Goal: Share content: Share content

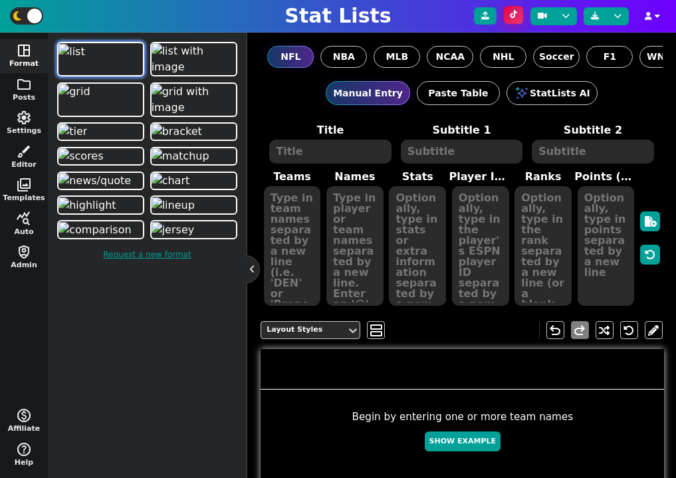
click at [521, 17] on button at bounding box center [513, 15] width 19 height 18
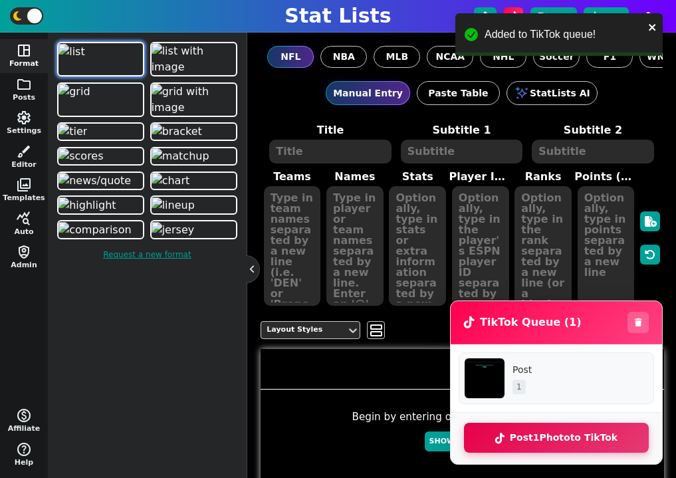
click at [565, 441] on button "Post 1 Photo to TikTok" at bounding box center [556, 438] width 185 height 30
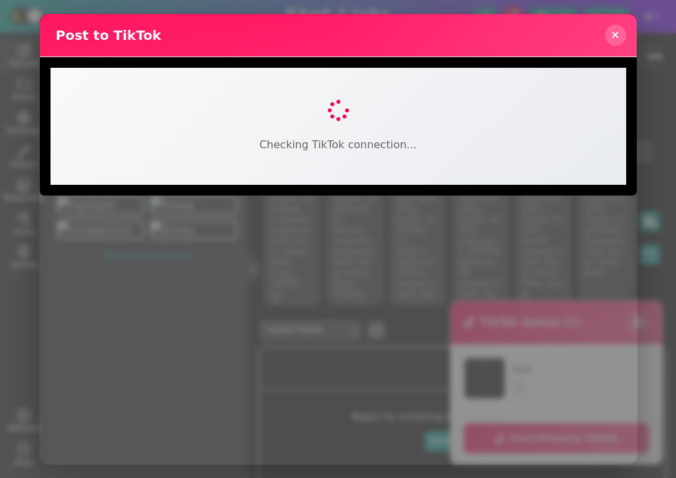
select select "FOLLOWER_OF_CREATOR"
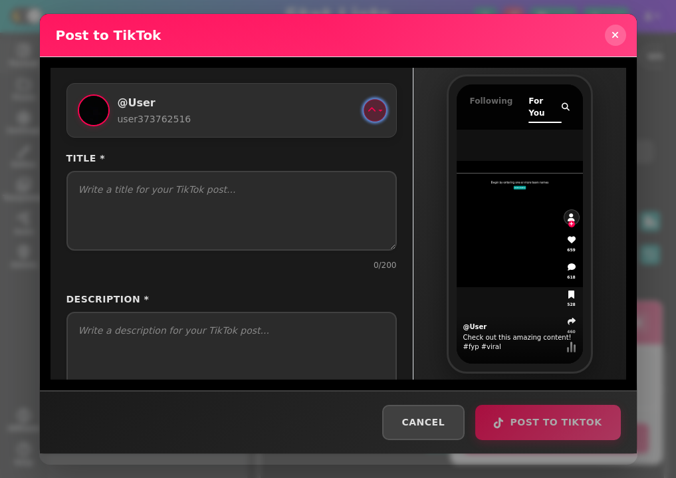
click at [372, 109] on button at bounding box center [375, 110] width 23 height 23
click at [367, 110] on icon at bounding box center [371, 110] width 9 height 9
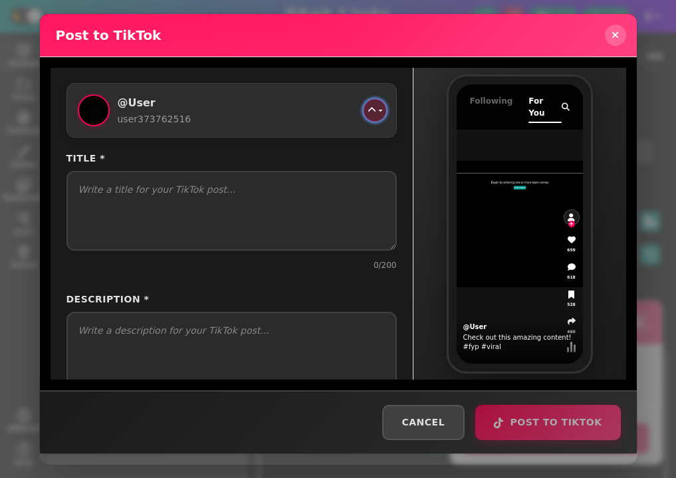
click at [367, 110] on icon at bounding box center [371, 110] width 9 height 9
click at [368, 113] on icon at bounding box center [371, 110] width 9 height 9
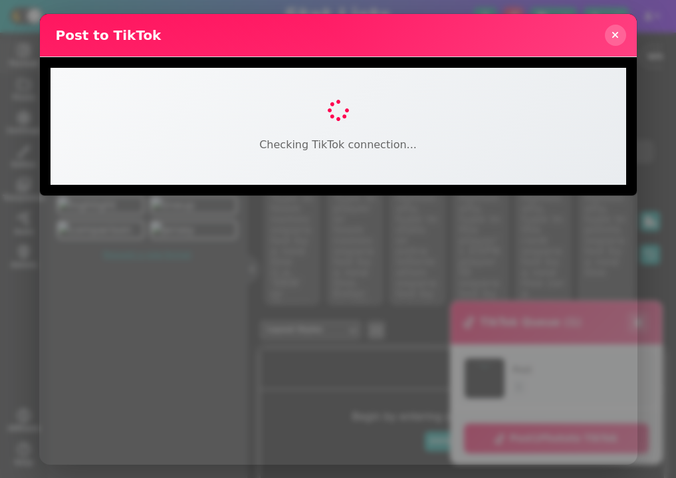
select select "FOLLOWER_OF_CREATOR"
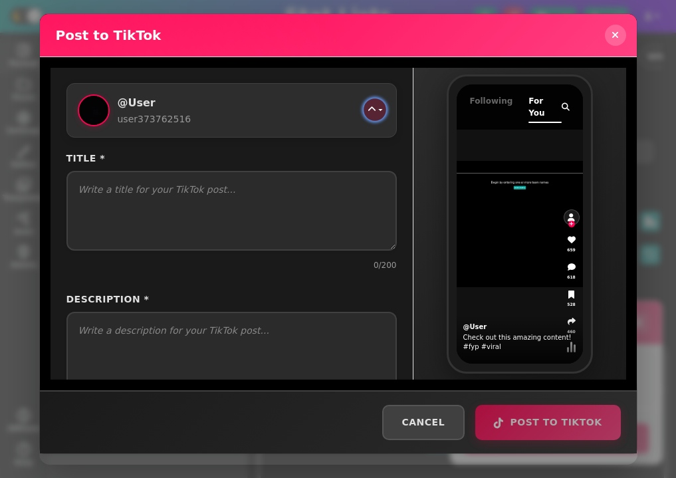
click at [374, 108] on button "button" at bounding box center [375, 109] width 23 height 23
click at [373, 110] on button "button" at bounding box center [375, 110] width 23 height 23
click at [372, 107] on button "button" at bounding box center [375, 110] width 23 height 23
click at [371, 112] on button "button" at bounding box center [375, 110] width 23 height 23
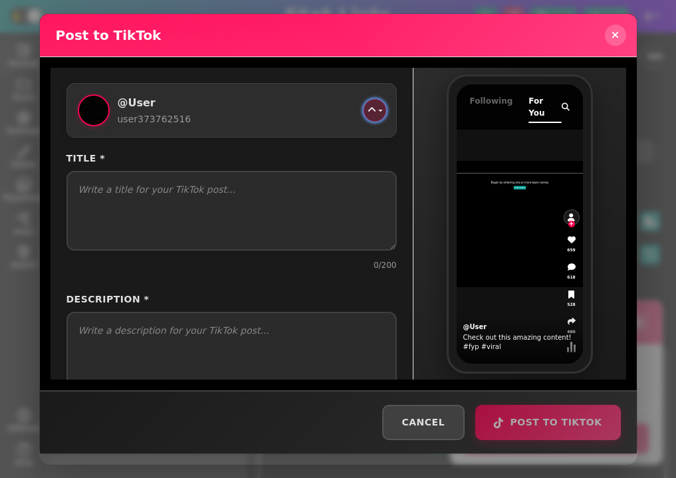
click at [374, 112] on button "button" at bounding box center [375, 110] width 23 height 23
click at [370, 114] on button "button" at bounding box center [375, 110] width 23 height 23
click at [370, 114] on icon "button" at bounding box center [371, 110] width 9 height 9
click at [372, 113] on button "button" at bounding box center [375, 110] width 23 height 23
click at [365, 113] on button "button" at bounding box center [375, 110] width 23 height 23
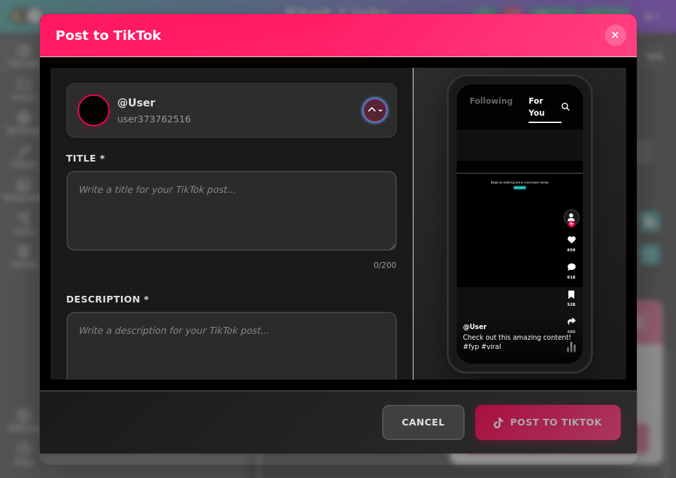
click at [367, 113] on icon "button" at bounding box center [371, 110] width 9 height 9
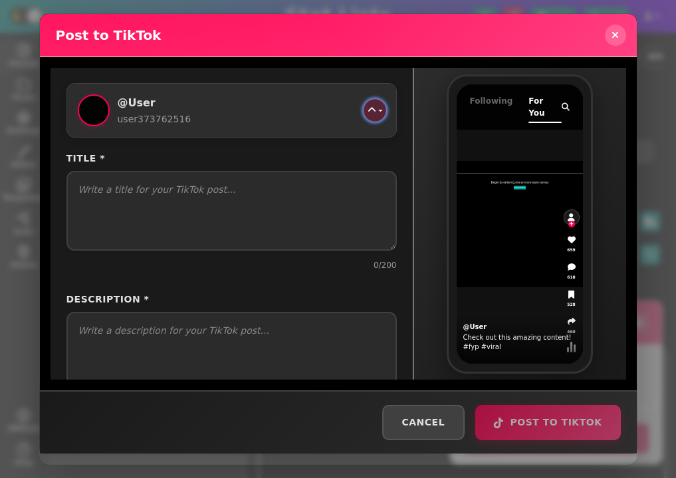
click at [367, 113] on icon "button" at bounding box center [371, 110] width 9 height 9
click at [376, 105] on button "button" at bounding box center [375, 110] width 23 height 23
click at [375, 108] on button "button" at bounding box center [375, 110] width 23 height 23
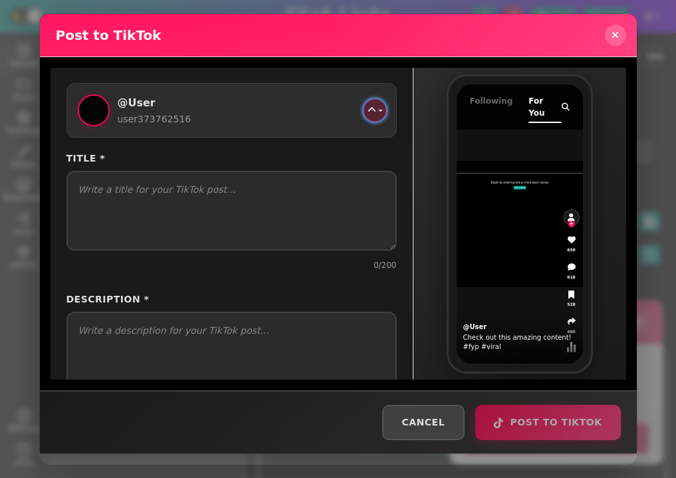
click at [375, 108] on button "button" at bounding box center [375, 110] width 23 height 23
click at [372, 113] on button "button" at bounding box center [375, 110] width 23 height 23
click at [370, 108] on icon "button" at bounding box center [372, 110] width 8 height 8
click at [367, 110] on button "button" at bounding box center [374, 110] width 21 height 21
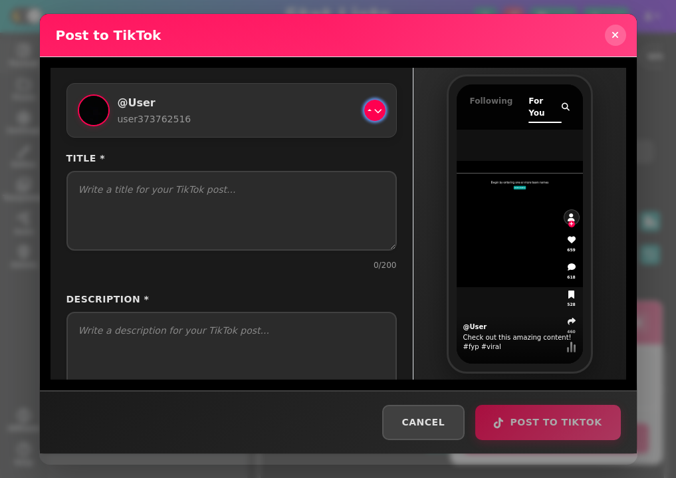
click at [367, 110] on button "button" at bounding box center [374, 110] width 21 height 21
click at [368, 106] on button "button" at bounding box center [374, 110] width 21 height 21
click at [374, 112] on icon "button" at bounding box center [378, 110] width 8 height 8
click at [374, 112] on button "button" at bounding box center [374, 110] width 21 height 21
click at [376, 102] on button "button" at bounding box center [374, 110] width 21 height 21
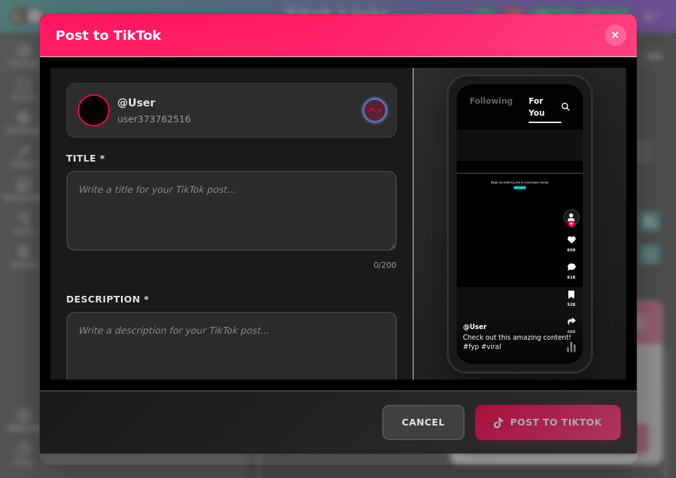
click at [376, 102] on button "button" at bounding box center [374, 110] width 21 height 21
click at [376, 103] on button "button" at bounding box center [374, 110] width 21 height 21
click at [374, 105] on button "button" at bounding box center [374, 110] width 21 height 21
click at [372, 109] on button "button" at bounding box center [374, 110] width 21 height 21
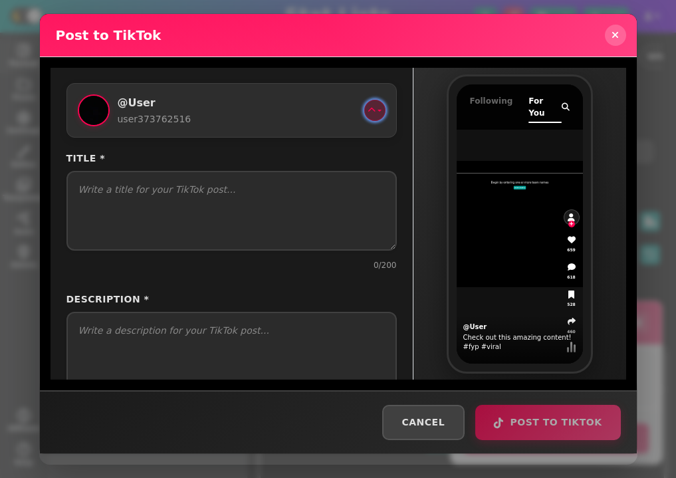
click at [373, 113] on button "button" at bounding box center [374, 110] width 21 height 21
click at [373, 111] on button "button" at bounding box center [374, 110] width 21 height 21
click at [373, 112] on button "button" at bounding box center [374, 110] width 21 height 21
click at [372, 110] on button "button" at bounding box center [374, 110] width 21 height 21
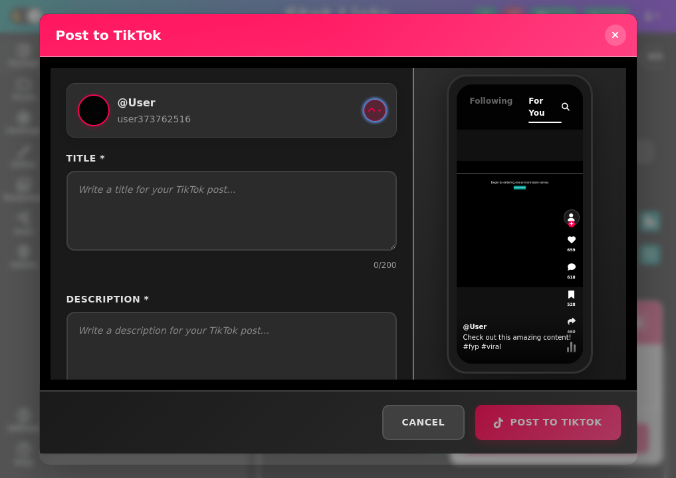
click at [368, 109] on icon "button" at bounding box center [372, 110] width 8 height 8
click at [405, 170] on div "@ User user373762516 Sign out Title * 0 /200 Description * 0 /2200 Cover Image …" at bounding box center [232, 224] width 363 height 312
click at [370, 114] on icon "button" at bounding box center [372, 110] width 8 height 8
click at [368, 110] on button "button" at bounding box center [374, 110] width 21 height 21
click at [369, 112] on button "button" at bounding box center [374, 110] width 21 height 21
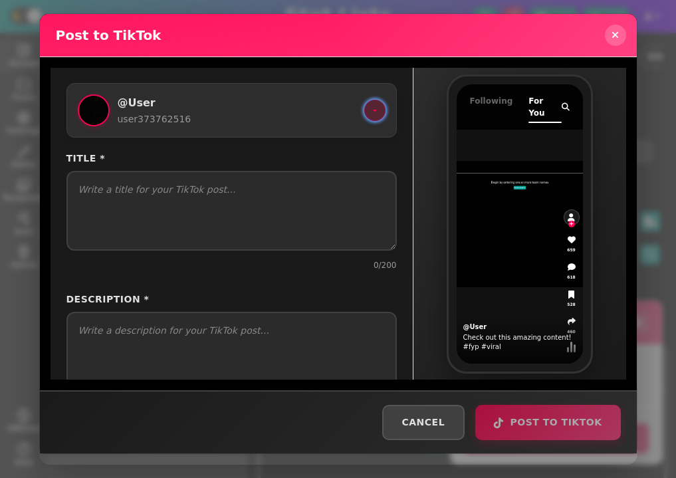
click at [369, 112] on button "button" at bounding box center [374, 110] width 21 height 21
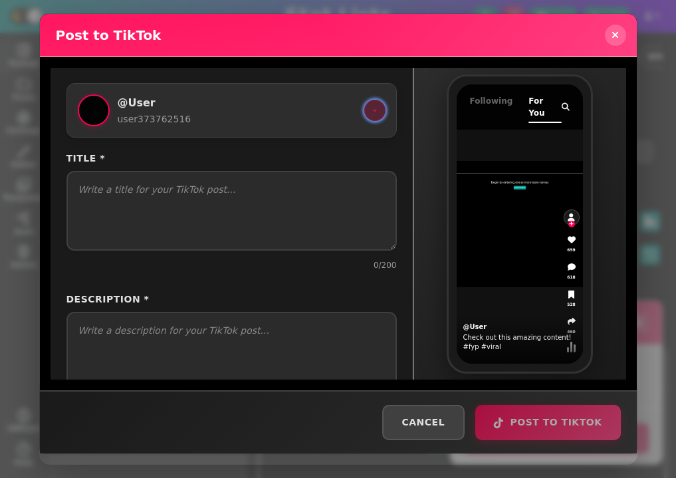
click at [369, 112] on button "button" at bounding box center [374, 110] width 21 height 21
click at [303, 113] on div "user373762516" at bounding box center [237, 119] width 239 height 14
checkbox input "true"
select select "FOLLOWER_OF_CREATOR"
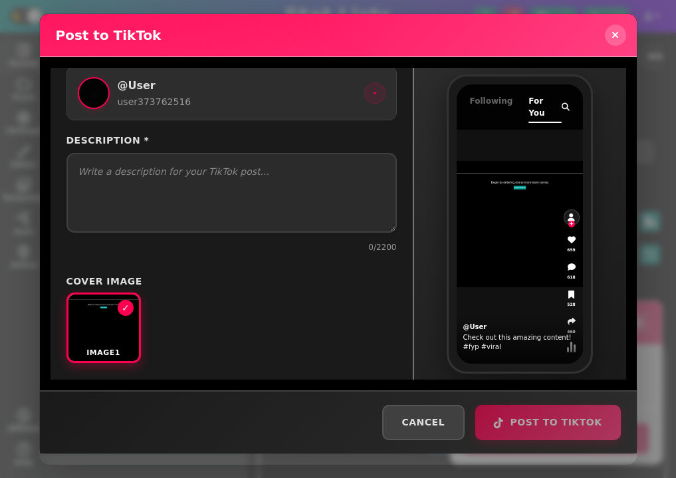
scroll to position [26, 0]
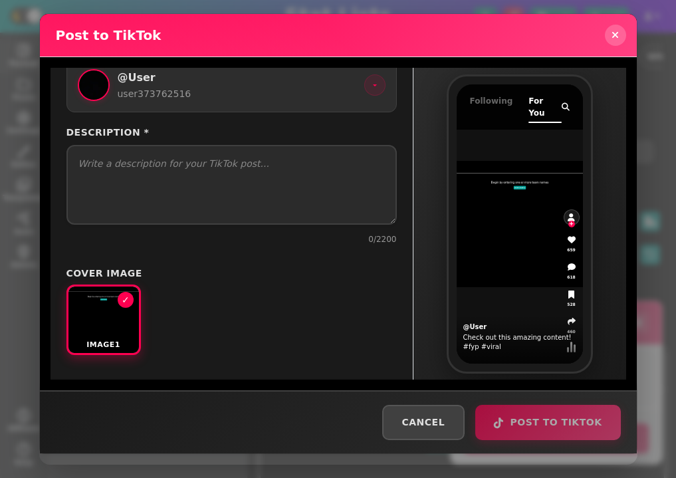
checkbox input "true"
select select "FOLLOWER_OF_CREATOR"
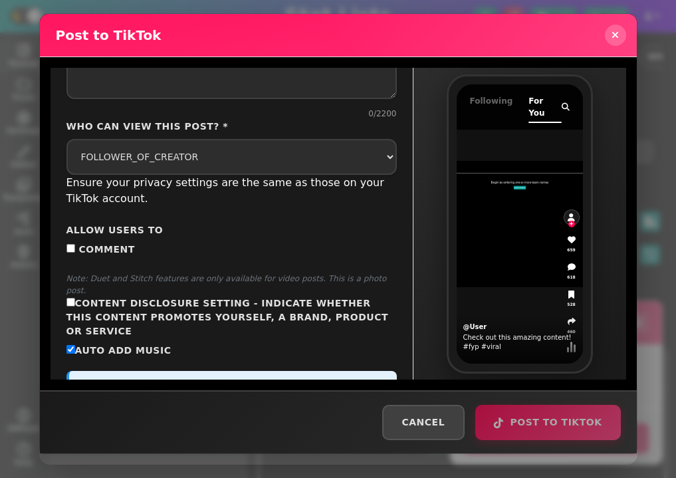
scroll to position [89, 0]
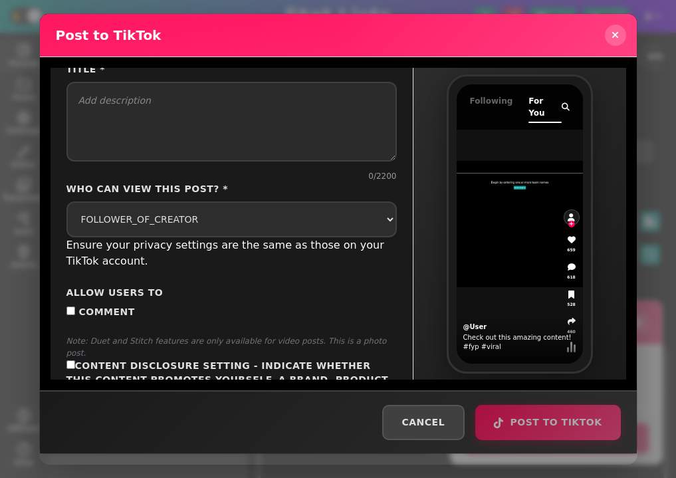
click at [175, 360] on span "Content Disclosure Setting - Indicate whether this content promotes yourself, a…" at bounding box center [228, 379] width 322 height 39
click at [75, 360] on input "Content Disclosure Setting - Indicate whether this content promotes yourself, a…" at bounding box center [71, 364] width 9 height 9
click at [175, 360] on span "Content Disclosure Setting - Indicate whether this content promotes yourself, a…" at bounding box center [228, 379] width 322 height 39
click at [75, 360] on input "Content Disclosure Setting - Indicate whether this content promotes yourself, a…" at bounding box center [71, 364] width 9 height 9
click at [184, 360] on span "Content Disclosure Setting - Indicate whether this content promotes yourself, a…" at bounding box center [228, 379] width 322 height 39
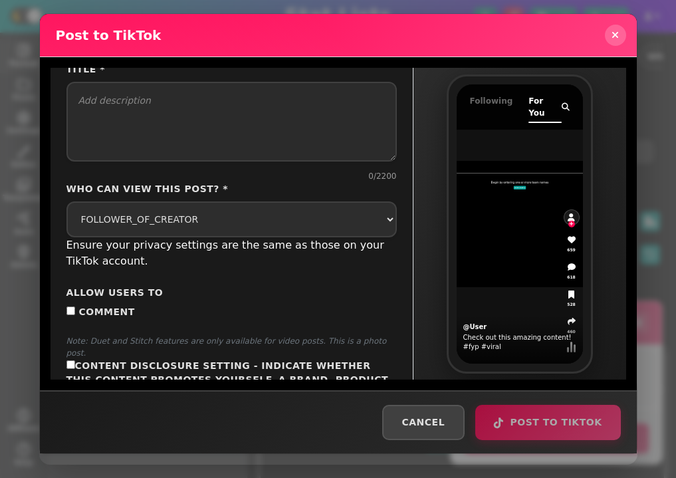
click at [75, 360] on input "Content Disclosure Setting - Indicate whether this content promotes yourself, a…" at bounding box center [71, 364] width 9 height 9
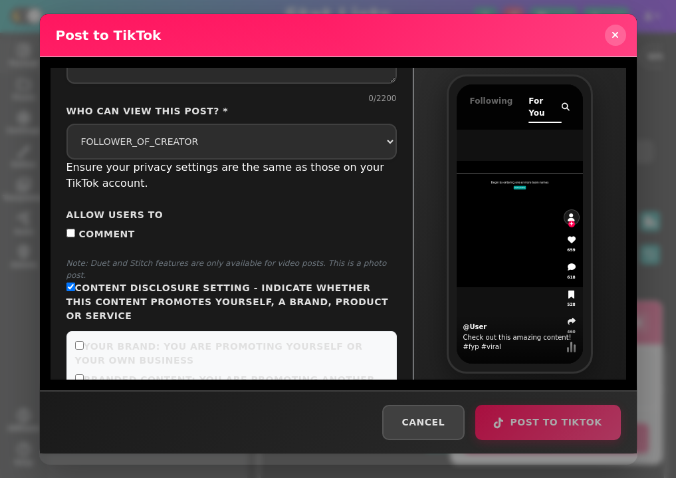
scroll to position [170, 0]
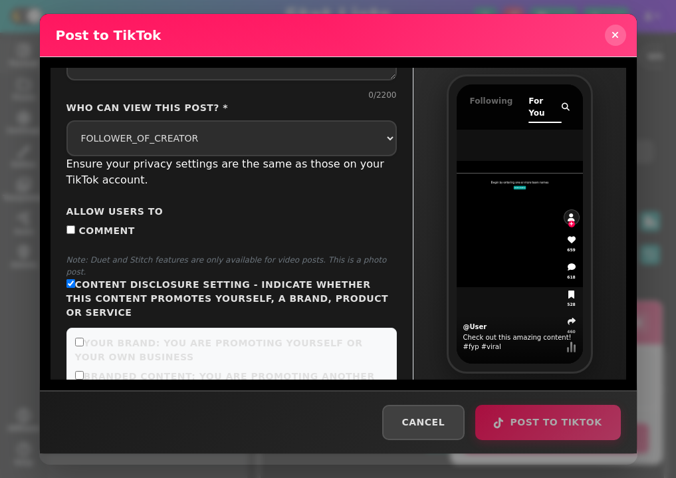
click at [167, 279] on span "Content Disclosure Setting - Indicate whether this content promotes yourself, a…" at bounding box center [228, 298] width 322 height 39
click at [75, 279] on input "Content Disclosure Setting - Indicate whether this content promotes yourself, a…" at bounding box center [71, 283] width 9 height 9
checkbox input "false"
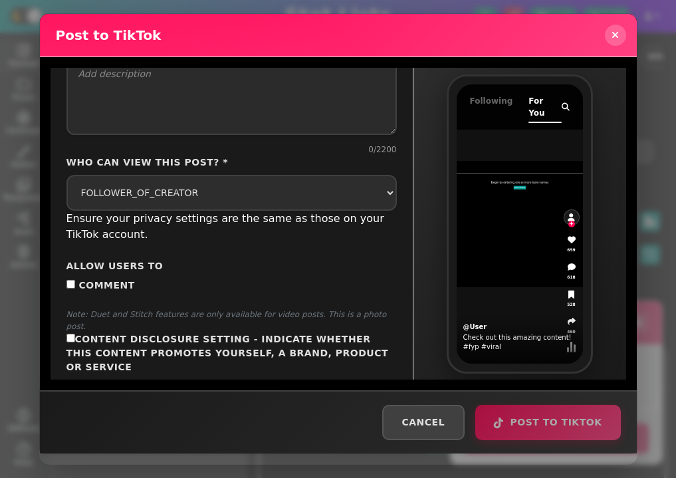
scroll to position [89, 0]
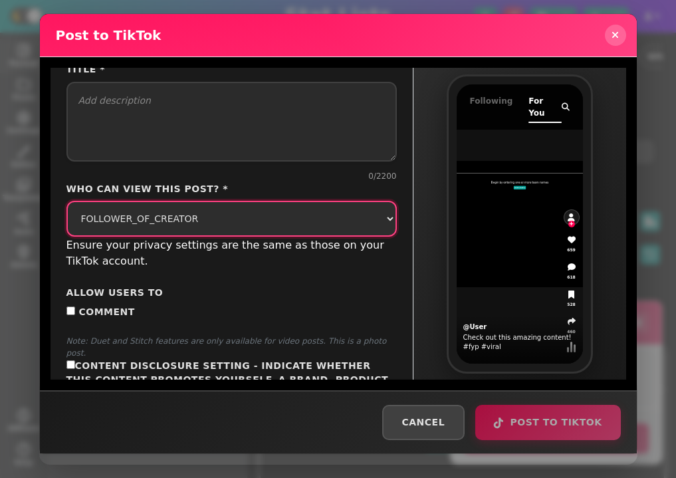
click at [323, 221] on select "Select privacy level FOLLOWER_OF_CREATOR MUTUAL_FOLLOW_FRIENDS Only Me" at bounding box center [232, 219] width 331 height 36
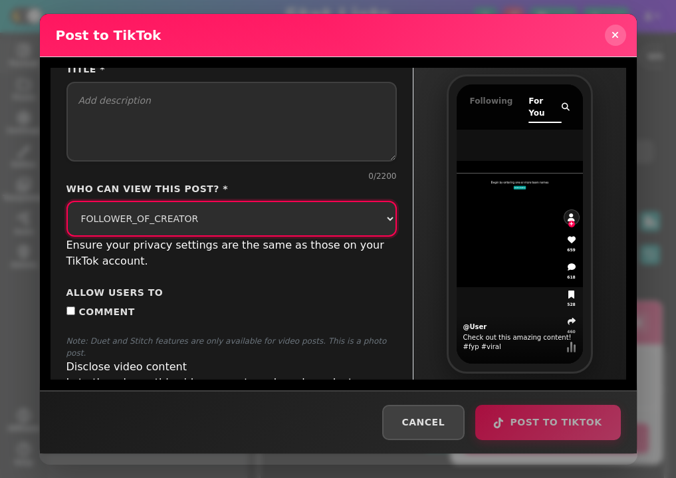
scroll to position [0, 0]
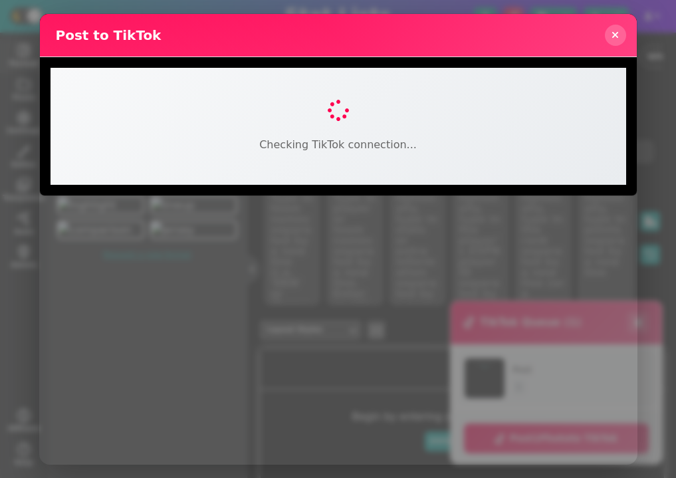
select select "FOLLOWER_OF_CREATOR"
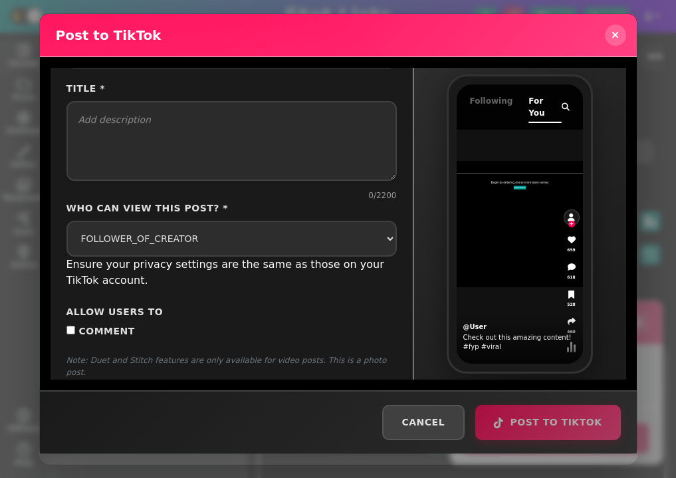
scroll to position [110, 0]
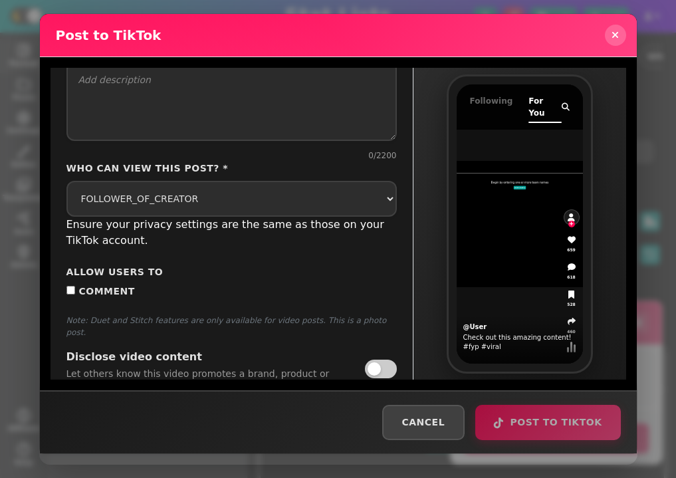
click at [377, 360] on span at bounding box center [381, 369] width 32 height 19
click at [365, 370] on input "checkbox" at bounding box center [365, 370] width 0 height 0
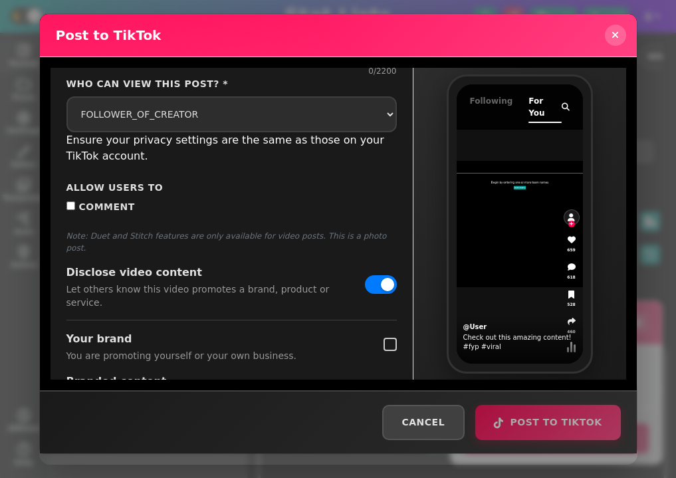
click at [387, 380] on span at bounding box center [390, 386] width 13 height 13
click at [384, 390] on input "checkbox" at bounding box center [384, 390] width 0 height 0
click at [387, 338] on span at bounding box center [390, 344] width 13 height 13
click at [384, 348] on input "checkbox" at bounding box center [384, 348] width 0 height 0
click at [109, 206] on span "Comment" at bounding box center [107, 206] width 56 height 11
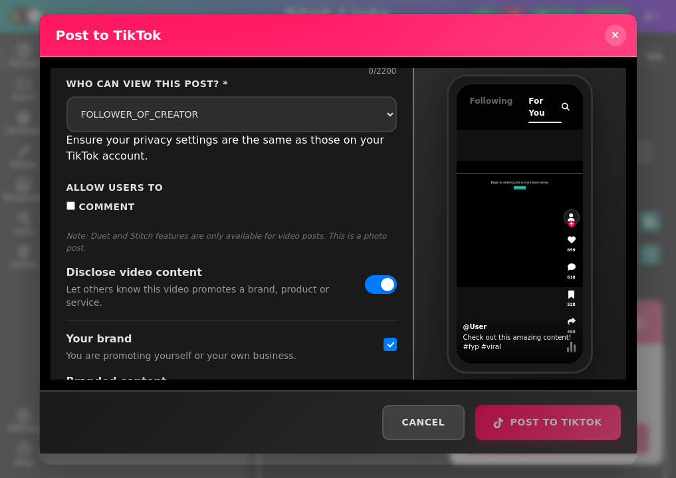
click at [75, 206] on input "Comment" at bounding box center [71, 205] width 9 height 9
checkbox input "true"
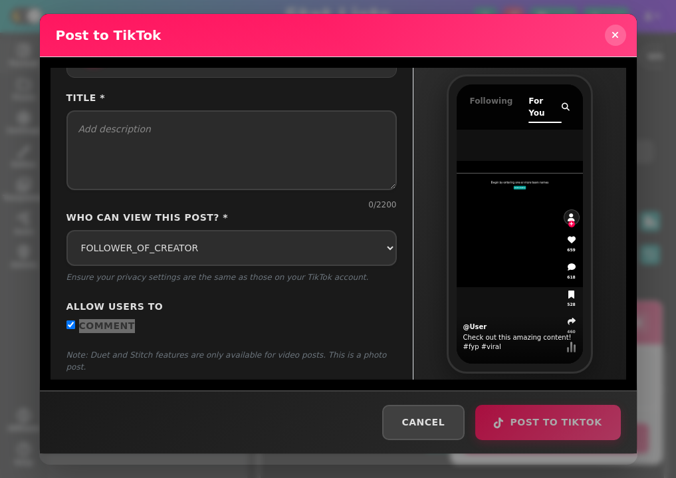
scroll to position [83, 0]
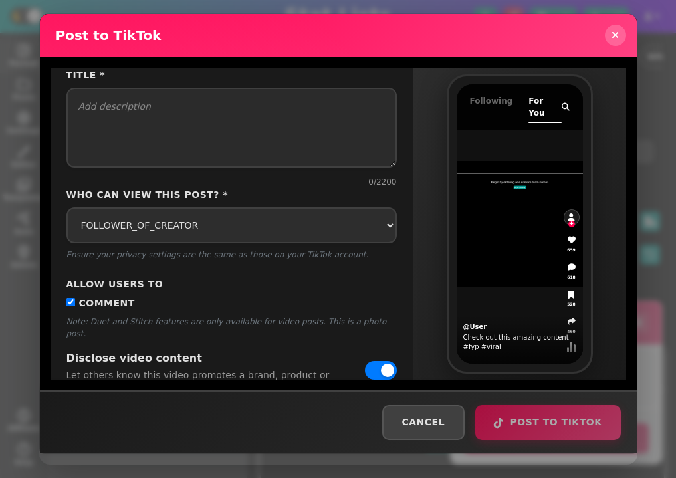
click at [204, 316] on p "Note: Duet and Stitch features are only available for video posts. This is a ph…" at bounding box center [232, 328] width 331 height 24
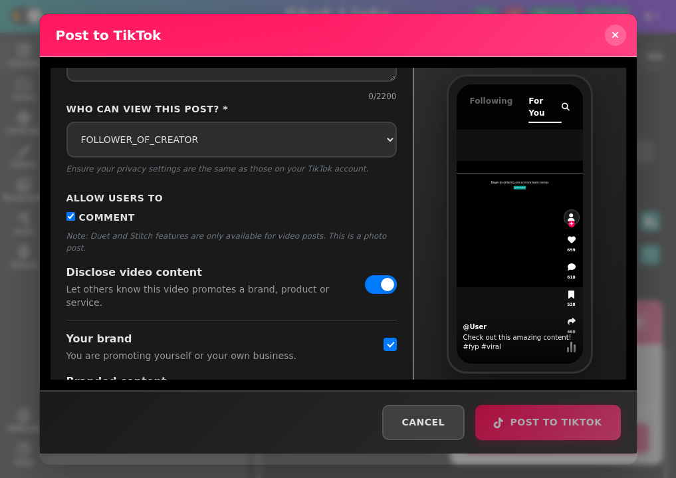
click at [373, 275] on span at bounding box center [381, 284] width 32 height 19
click at [365, 285] on input "checkbox" at bounding box center [365, 285] width 0 height 0
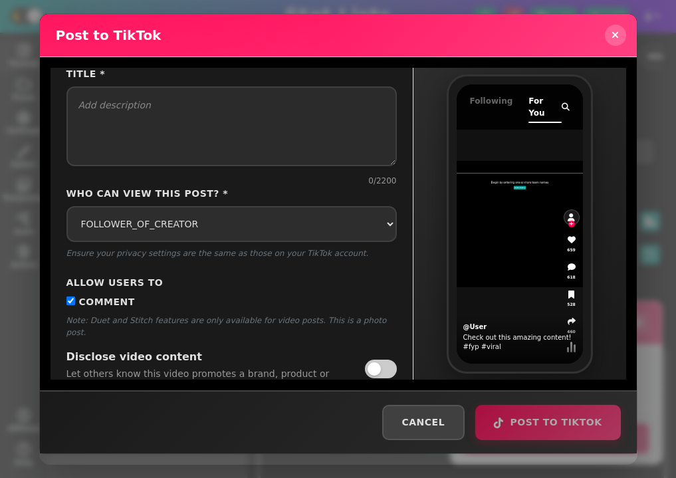
click at [372, 360] on span at bounding box center [381, 369] width 32 height 19
click at [365, 370] on input "checkbox" at bounding box center [365, 370] width 0 height 0
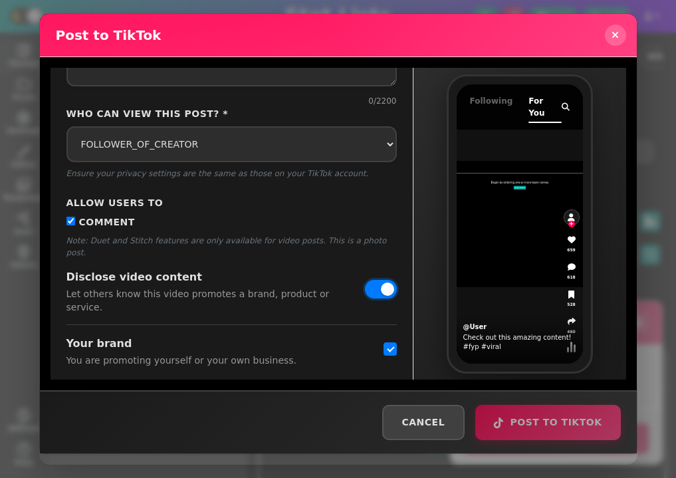
scroll to position [169, 0]
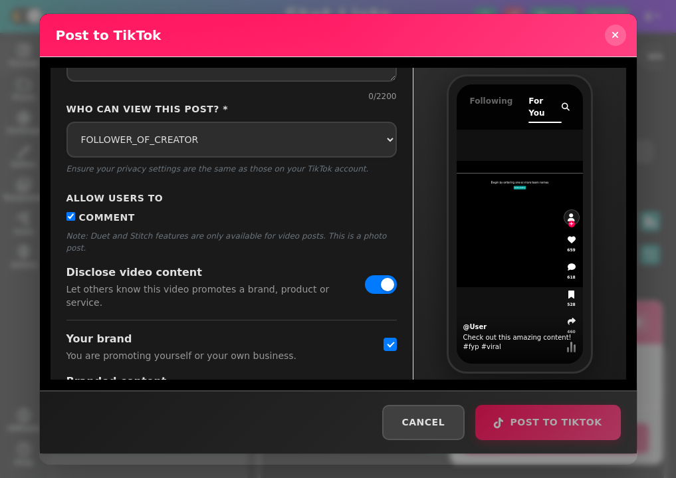
click at [377, 275] on span at bounding box center [381, 284] width 32 height 19
click at [365, 285] on input "checkbox" at bounding box center [365, 285] width 0 height 0
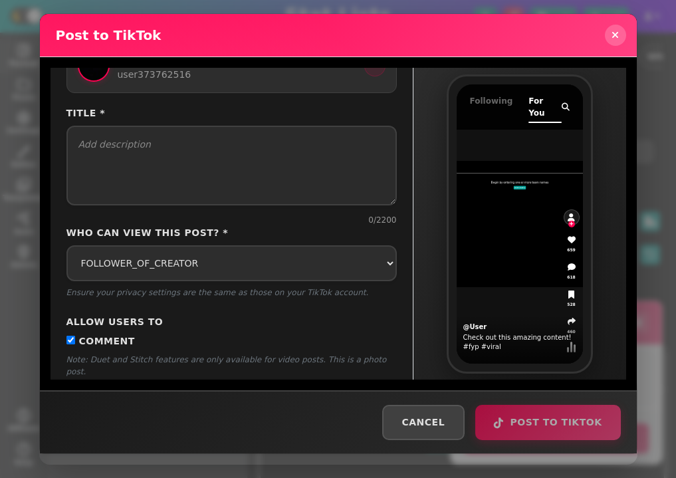
scroll to position [84, 0]
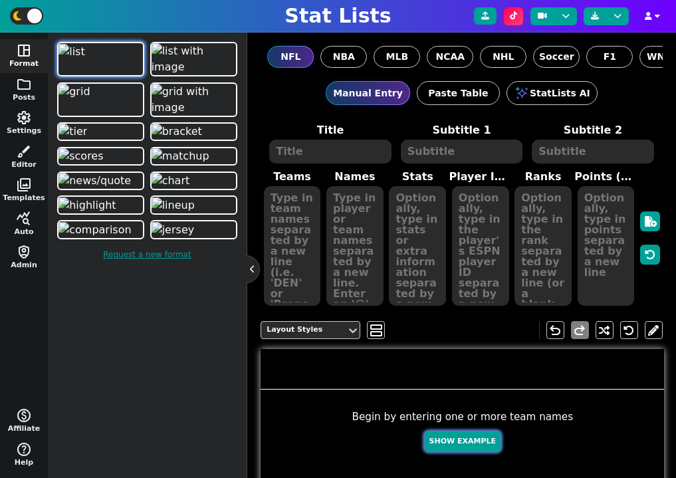
click at [467, 433] on button "Show Example" at bounding box center [463, 442] width 76 height 21
type textarea "Example Post"
type textarea "Random"
type textarea "JAX HOU DAL MIA BUF GB TB SF DET KC"
type textarea "[PERSON_NAME] [PERSON_NAME] [PERSON_NAME] [PERSON_NAME] [PERSON_NAME] [PERSON_N…"
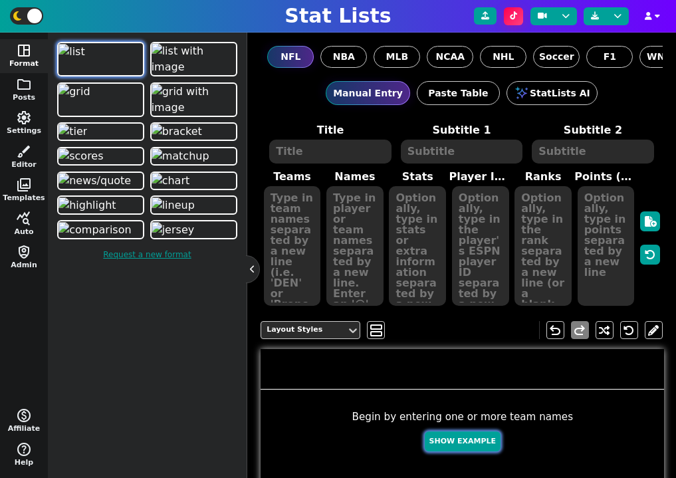
type textarea "691 675 602 576 482 377 356 320 304 237"
type textarea "4360310 4432577 2577417 4241479 3918298 4036378 3052587 4361741 3046779 3139477"
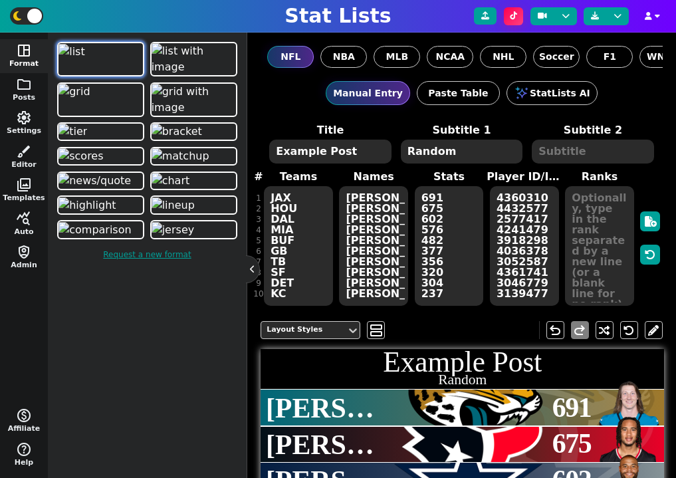
scroll to position [298, 0]
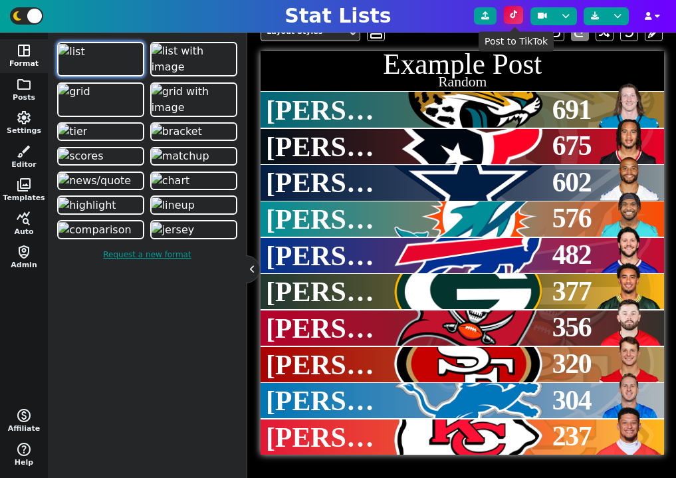
click at [513, 20] on button at bounding box center [513, 15] width 19 height 18
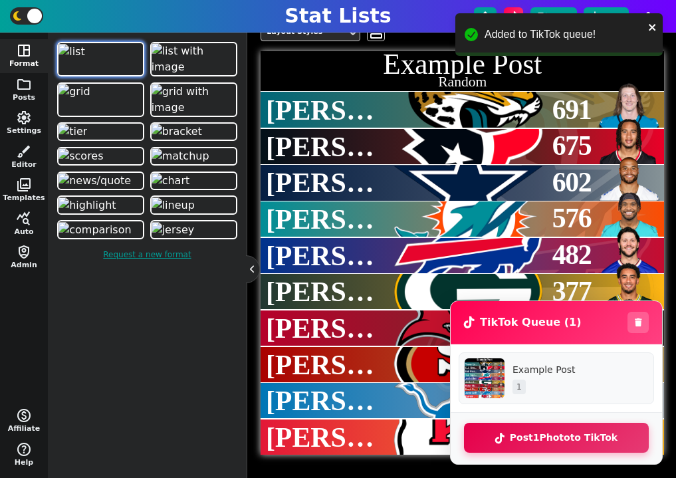
click at [548, 440] on button "Post 1 Photo to TikTok" at bounding box center [556, 438] width 185 height 30
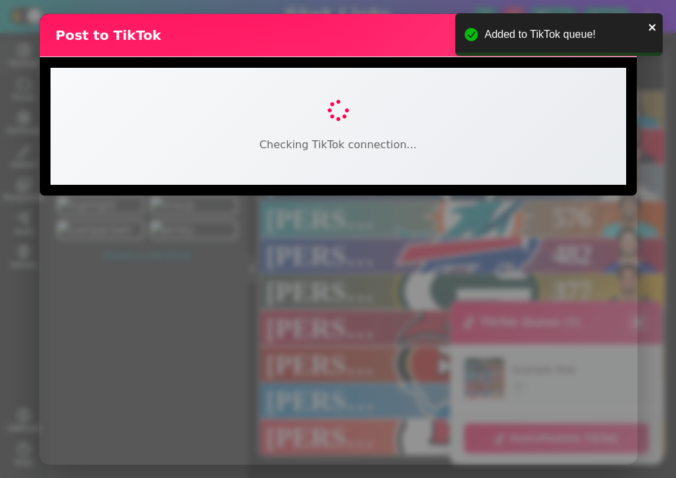
select select "FOLLOWER_OF_CREATOR"
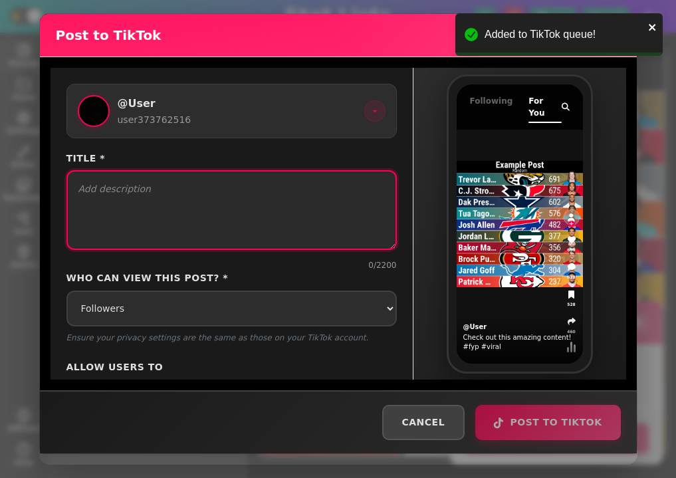
click at [239, 224] on textarea "Title *" at bounding box center [232, 210] width 331 height 80
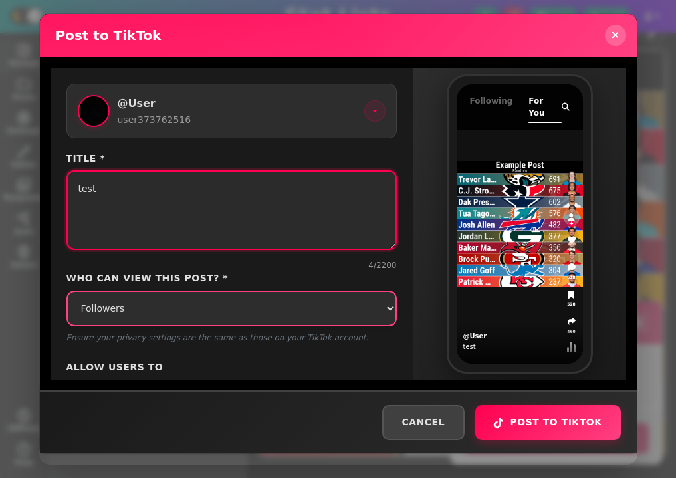
type textarea "test"
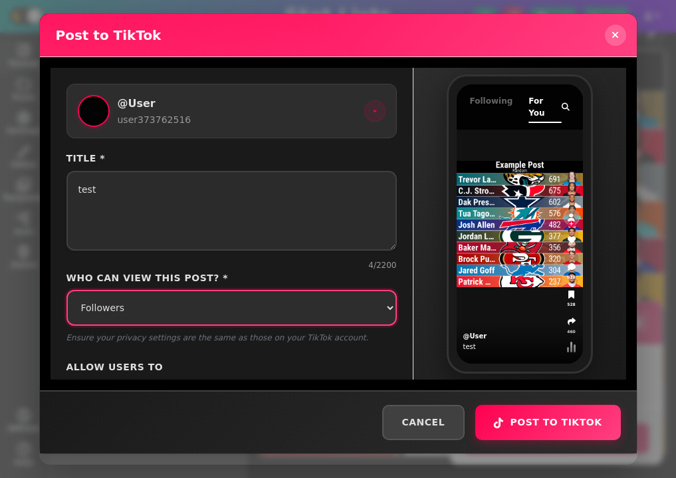
click at [214, 324] on select "Select privacy level Followers Friends Only Me" at bounding box center [232, 308] width 331 height 36
select select "SELF_ONLY"
click at [67, 290] on select "Select privacy level Followers Friends Only Me" at bounding box center [232, 308] width 331 height 36
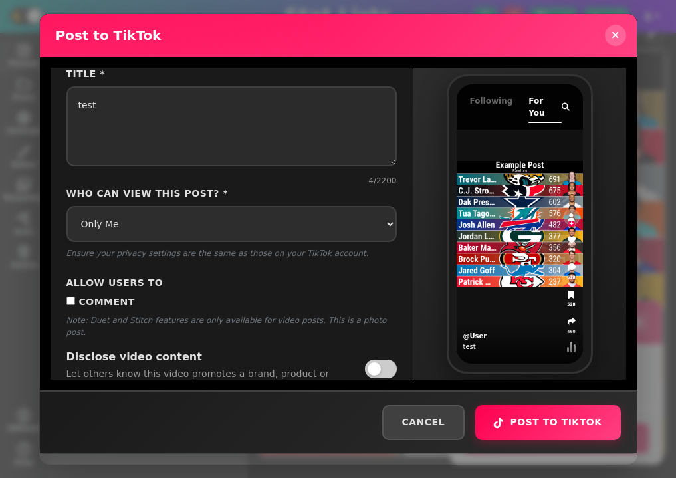
click at [108, 311] on div "Comment Note: Duet and Stitch features are only available for video posts. This…" at bounding box center [232, 316] width 331 height 43
click at [108, 305] on span "Comment" at bounding box center [107, 302] width 56 height 11
click at [75, 305] on input "Comment" at bounding box center [71, 301] width 9 height 9
checkbox input "true"
click at [552, 420] on button "Post to TikTok" at bounding box center [547, 421] width 145 height 35
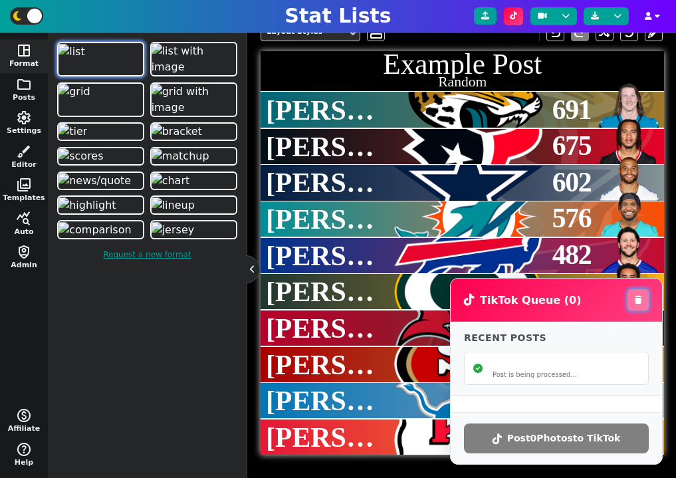
click at [639, 305] on button at bounding box center [638, 299] width 21 height 21
click at [562, 303] on h3 "TikTok Queue ( 0 )" at bounding box center [522, 300] width 117 height 13
click at [522, 301] on h3 "TikTok Queue ( 0 )" at bounding box center [522, 300] width 117 height 13
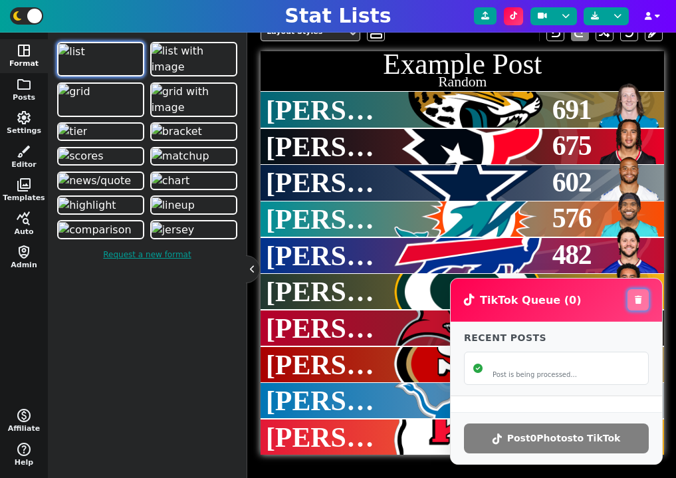
click at [639, 301] on icon at bounding box center [638, 300] width 7 height 8
click at [640, 301] on icon at bounding box center [638, 300] width 7 height 8
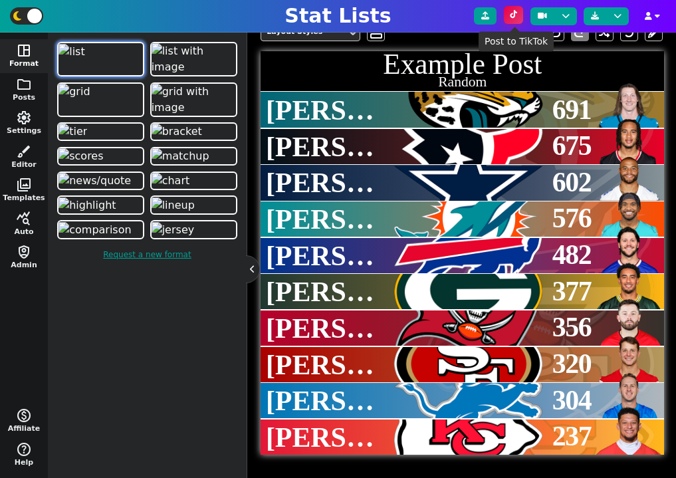
click at [515, 17] on icon at bounding box center [513, 15] width 7 height 8
